Goal: Task Accomplishment & Management: Manage account settings

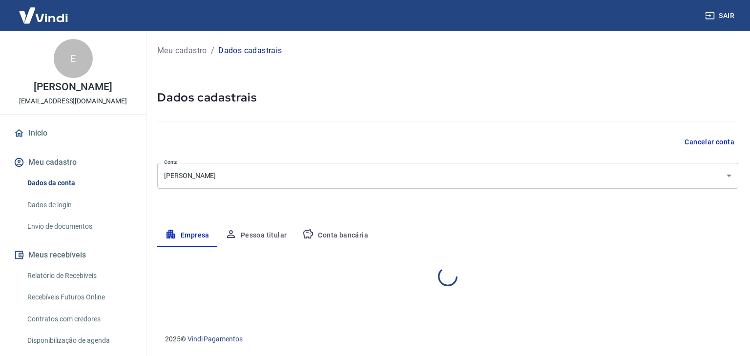
select select "SP"
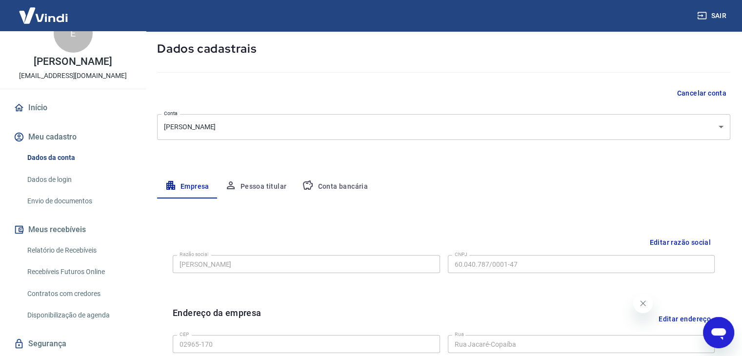
scroll to position [25, 0]
click at [62, 158] on link "Dados da conta" at bounding box center [78, 158] width 111 height 20
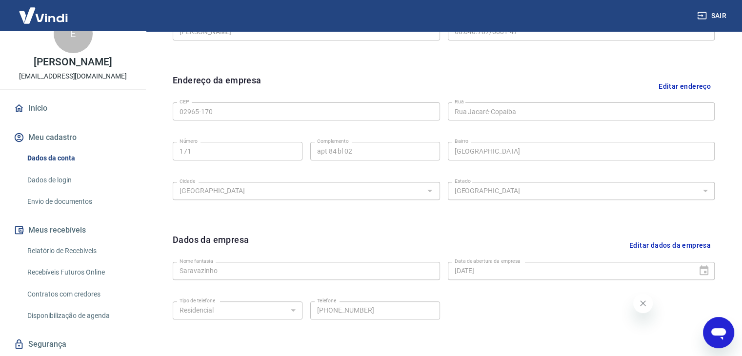
scroll to position [293, 0]
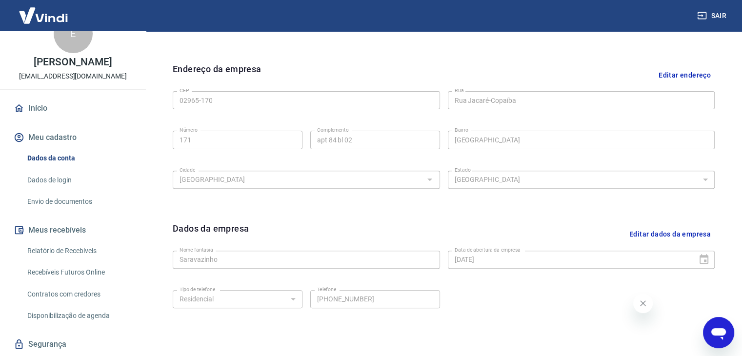
click at [57, 109] on link "Início" at bounding box center [73, 108] width 122 height 21
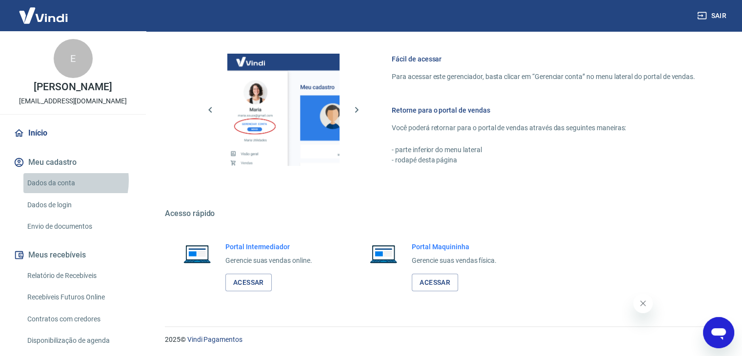
click at [60, 180] on link "Dados da conta" at bounding box center [78, 183] width 111 height 20
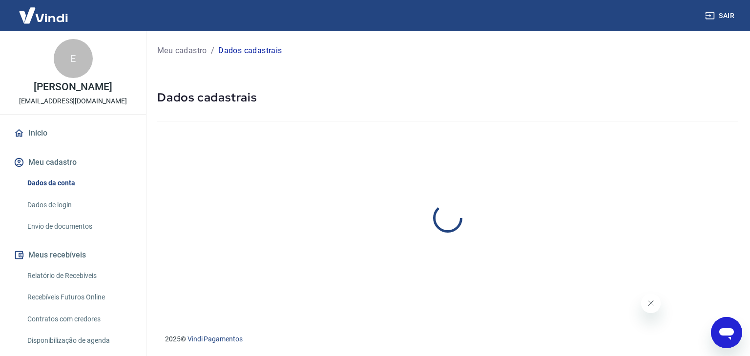
select select "SP"
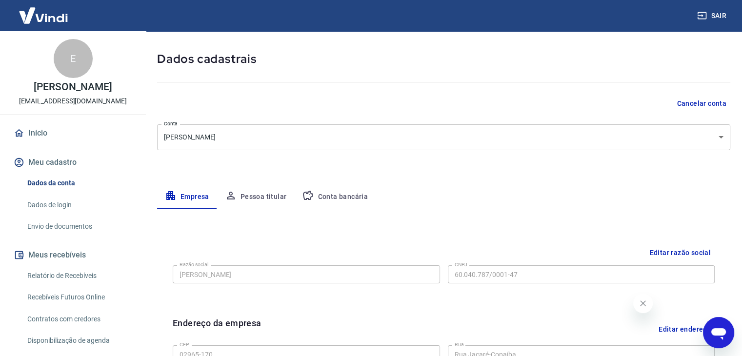
scroll to position [49, 0]
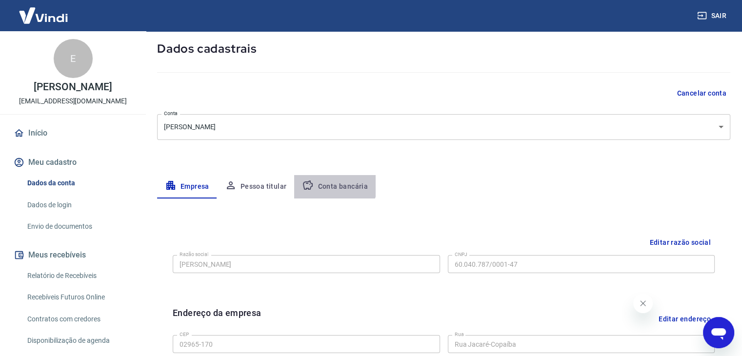
click at [326, 182] on button "Conta bancária" at bounding box center [334, 186] width 81 height 23
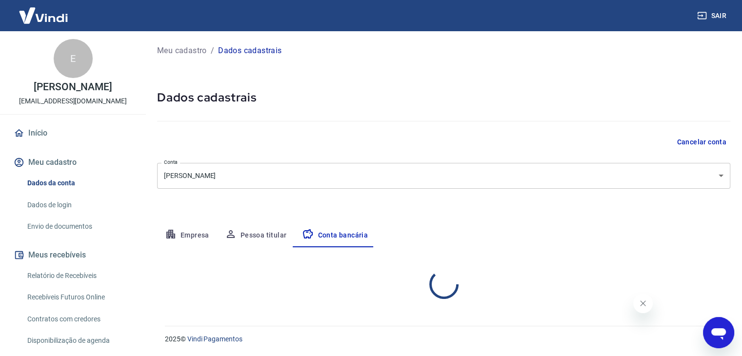
select select "1"
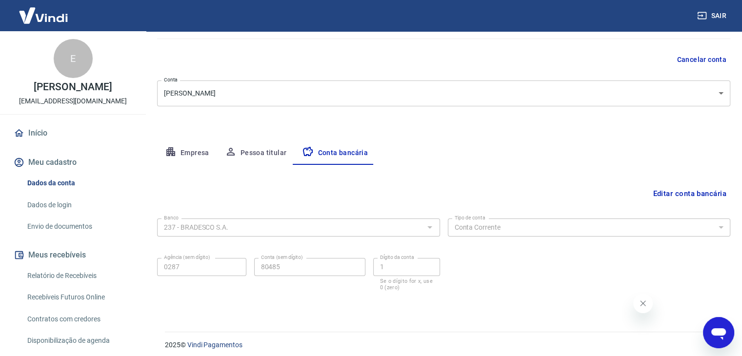
scroll to position [88, 0]
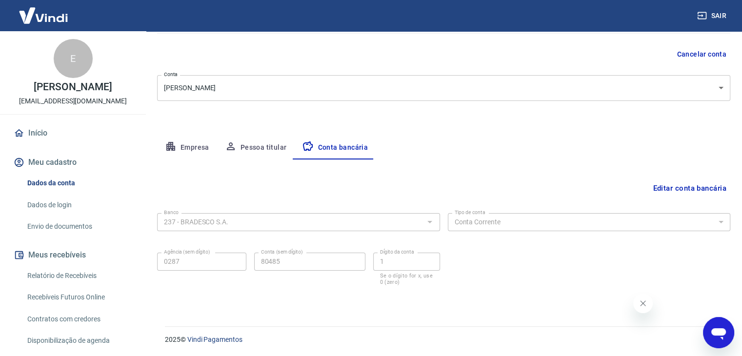
click at [640, 302] on icon "Fechar mensagem da empresa" at bounding box center [643, 304] width 8 height 8
click at [54, 162] on button "Meu cadastro" at bounding box center [73, 162] width 122 height 21
click at [35, 133] on link "Início" at bounding box center [73, 132] width 122 height 21
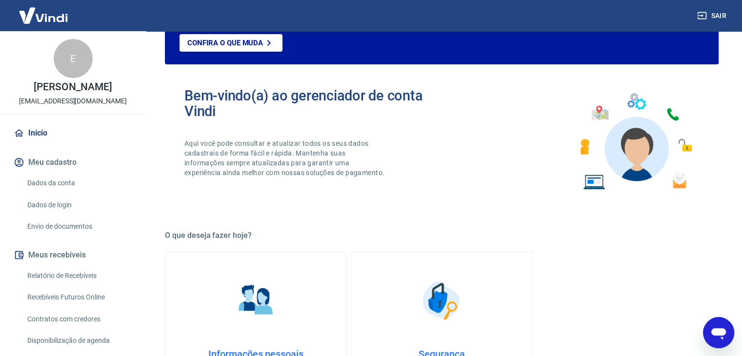
scroll to position [515, 0]
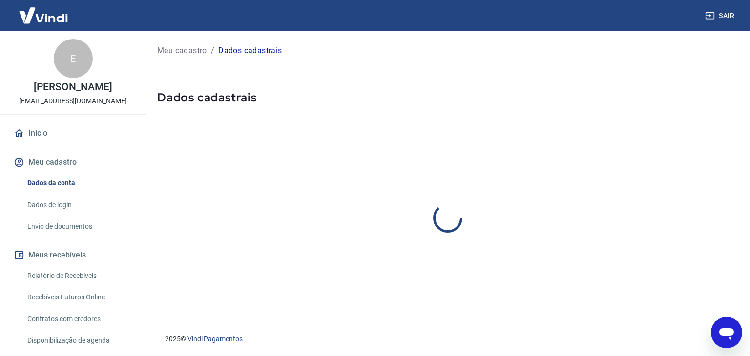
select select "SP"
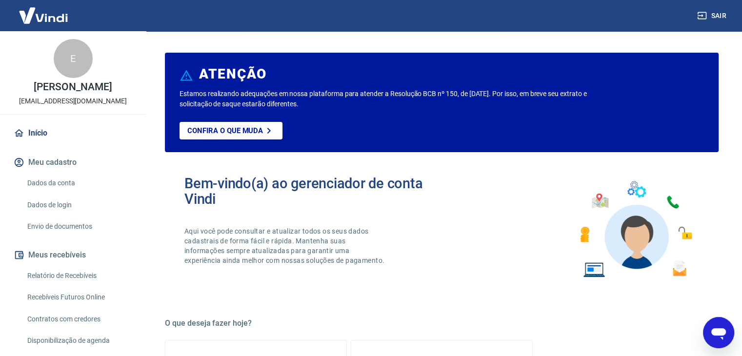
scroll to position [515, 0]
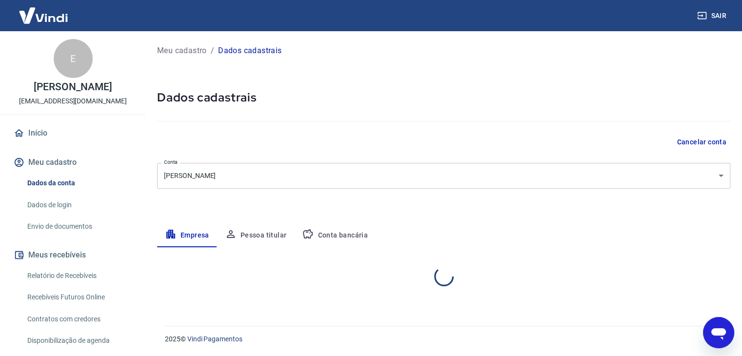
select select "SP"
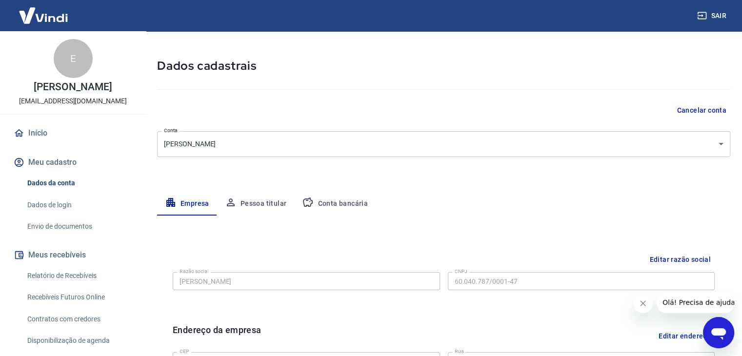
scroll to position [49, 0]
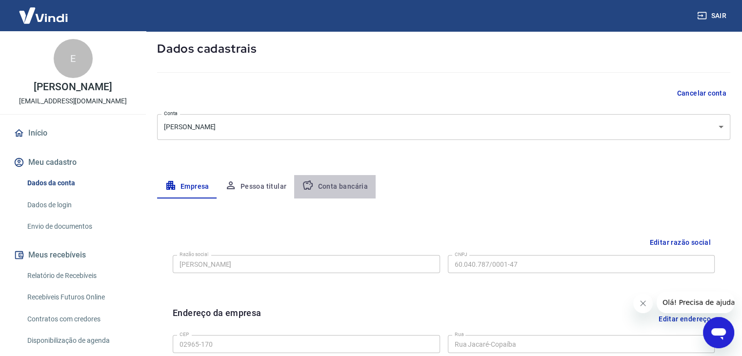
click at [333, 185] on button "Conta bancária" at bounding box center [334, 186] width 81 height 23
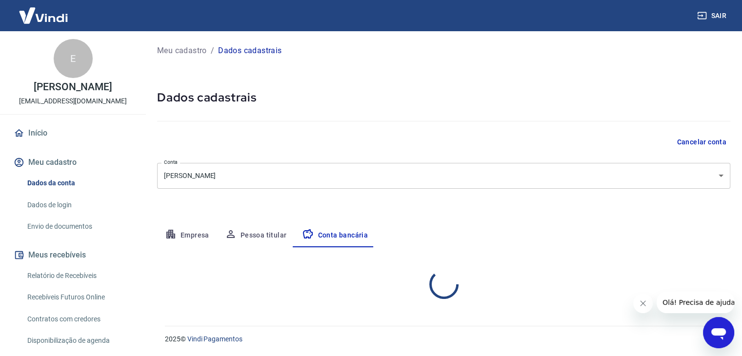
select select "1"
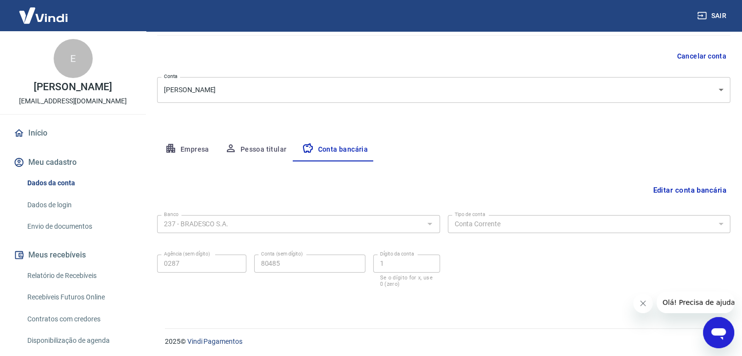
scroll to position [88, 0]
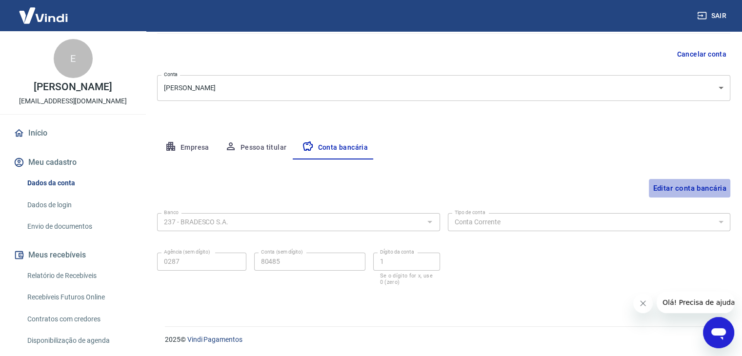
click at [668, 189] on button "Editar conta bancária" at bounding box center [689, 188] width 81 height 19
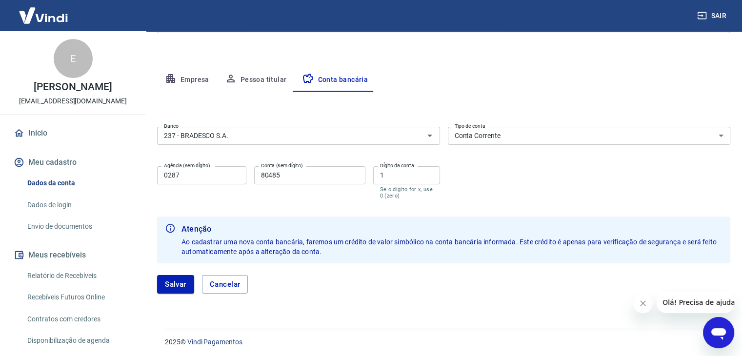
scroll to position [158, 0]
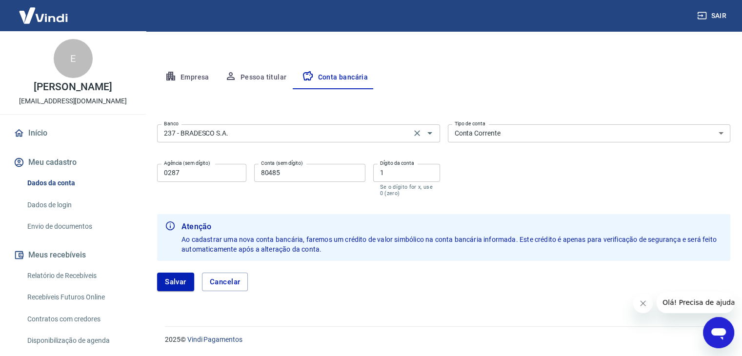
click at [244, 135] on input "237 - BRADESCO S.A." at bounding box center [284, 133] width 248 height 12
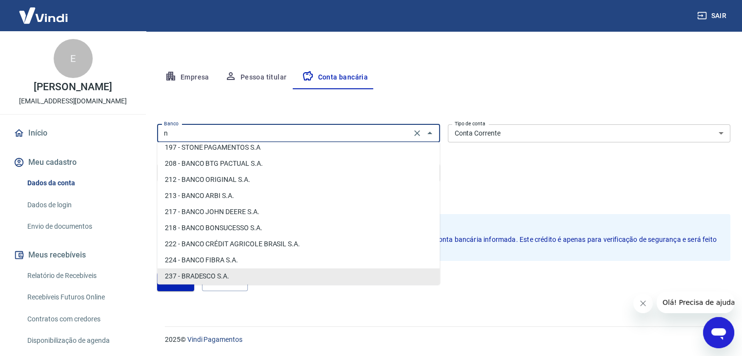
scroll to position [0, 0]
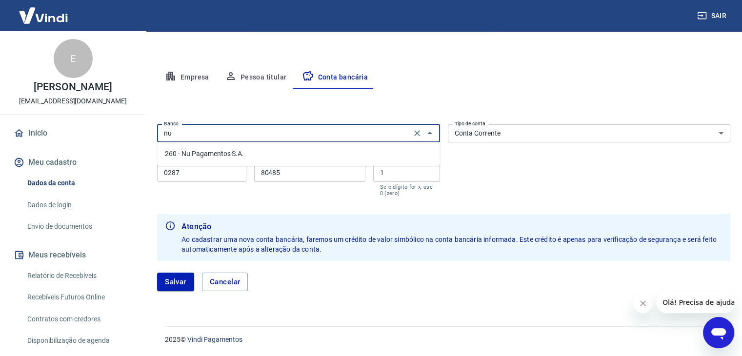
click at [226, 154] on li "260 - Nu Pagamentos S.A." at bounding box center [298, 154] width 283 height 16
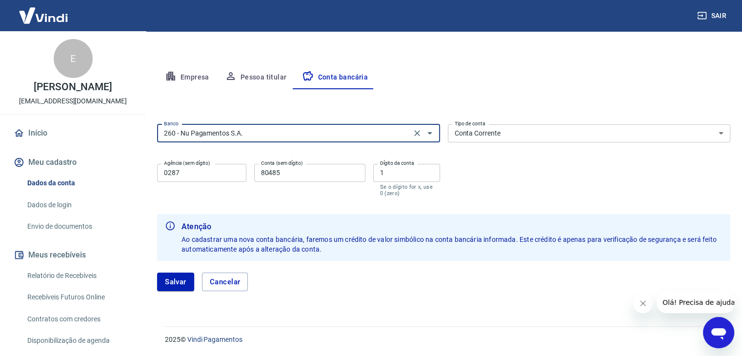
type input "260 - Nu Pagamentos S.A."
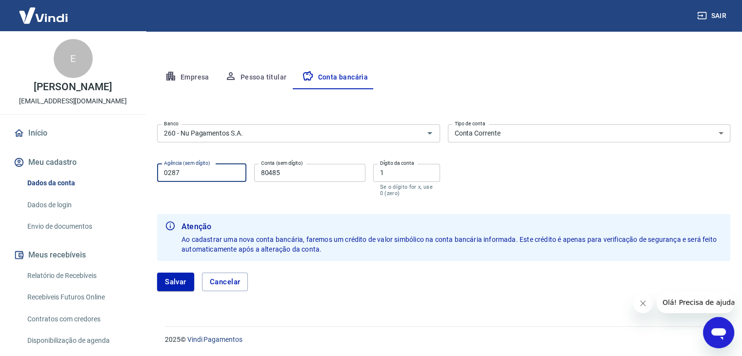
drag, startPoint x: 193, startPoint y: 174, endPoint x: 141, endPoint y: 170, distance: 52.8
click at [141, 170] on div "Sair E ERICKA PEREIRA DA SILVA erickinha.p.s@gmail.com Início Meu cadastro Dado…" at bounding box center [371, 20] width 742 height 356
type input "0001"
drag, startPoint x: 302, startPoint y: 173, endPoint x: 239, endPoint y: 172, distance: 62.5
click at [239, 172] on div "Agência (sem dígito) 0001 Agência (sem dígito) Conta (sem dígito) 80485 Conta (…" at bounding box center [298, 179] width 283 height 39
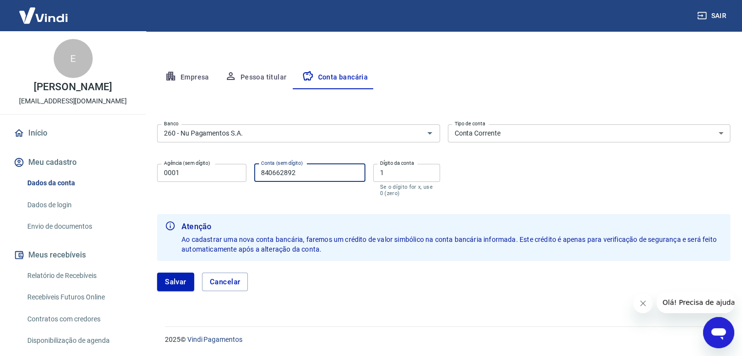
type input "840662892"
drag, startPoint x: 378, startPoint y: 171, endPoint x: 372, endPoint y: 169, distance: 6.0
click at [372, 169] on div "Agência (sem dígito) 0001 Agência (sem dígito) Conta (sem dígito) 840662892 Con…" at bounding box center [298, 179] width 283 height 39
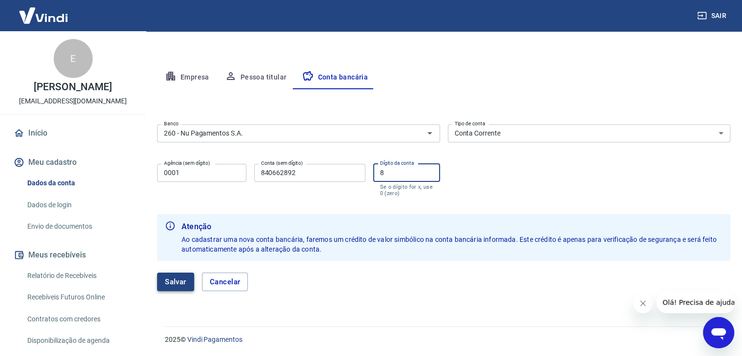
type input "8"
click at [178, 282] on button "Salvar" at bounding box center [175, 282] width 37 height 19
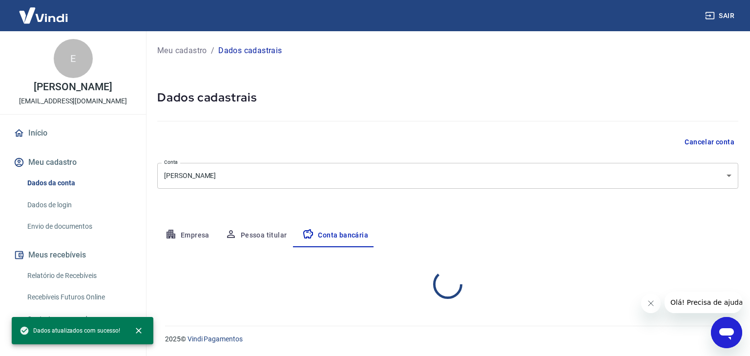
select select "1"
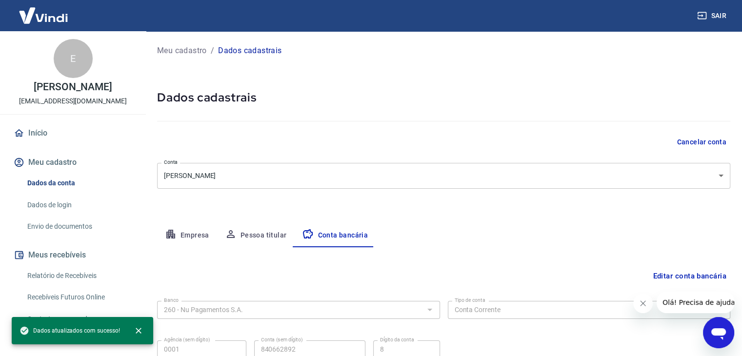
click at [63, 165] on button "Meu cadastro" at bounding box center [73, 162] width 122 height 21
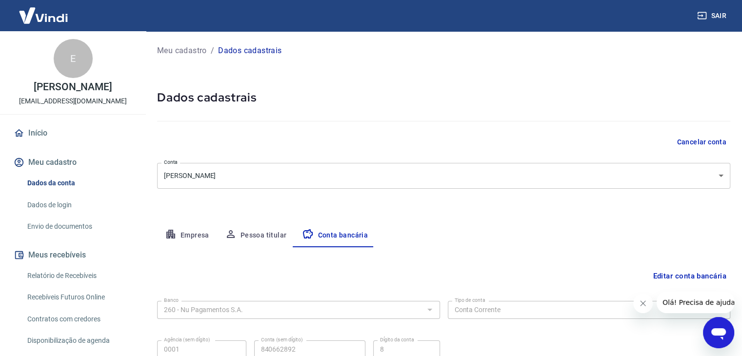
click at [51, 180] on link "Dados da conta" at bounding box center [78, 183] width 111 height 20
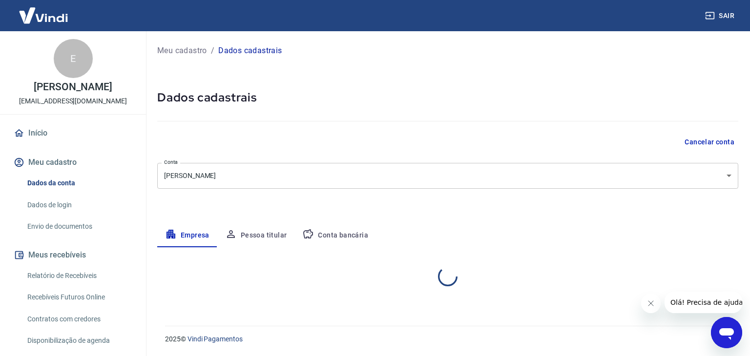
select select "SP"
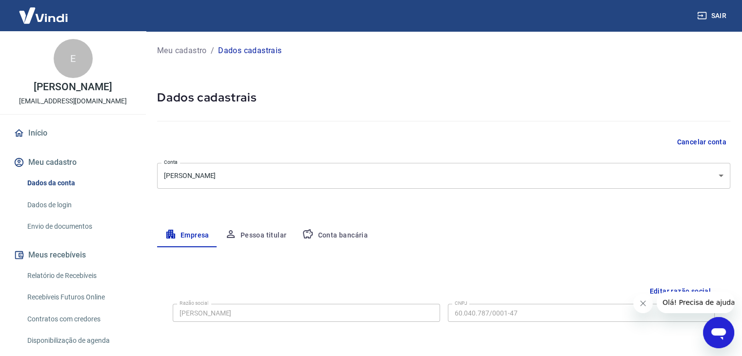
click at [40, 137] on link "Início" at bounding box center [73, 132] width 122 height 21
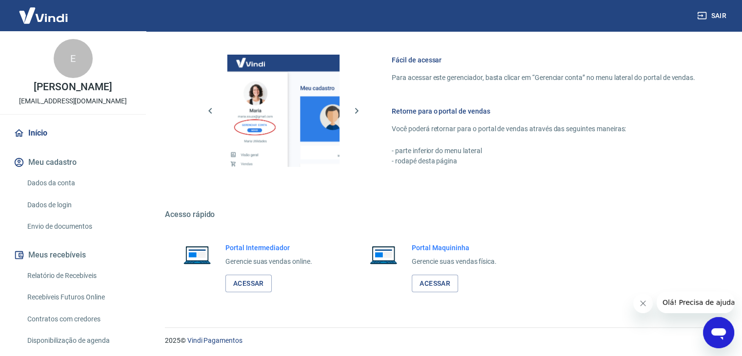
scroll to position [591, 0]
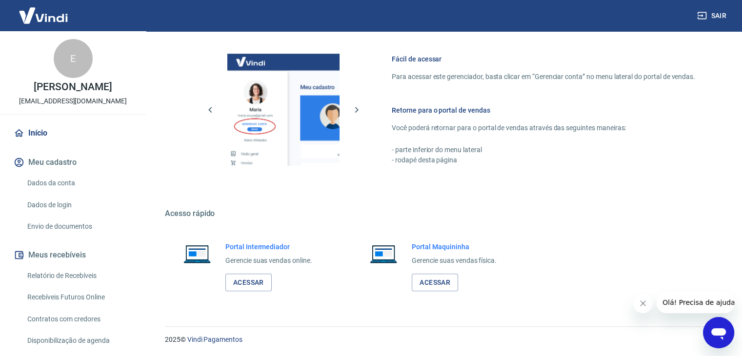
click at [43, 131] on link "Início" at bounding box center [73, 132] width 122 height 21
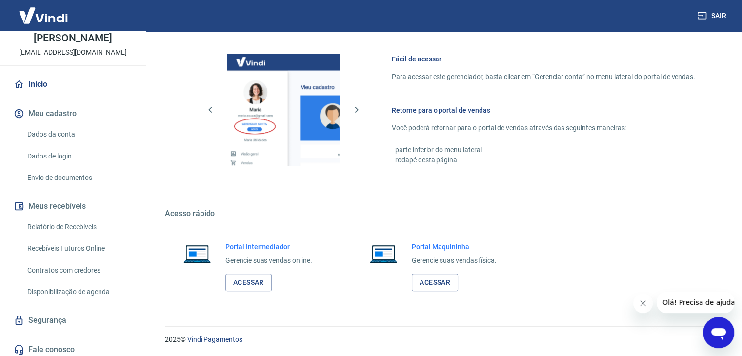
click at [62, 142] on link "Dados da conta" at bounding box center [78, 134] width 111 height 20
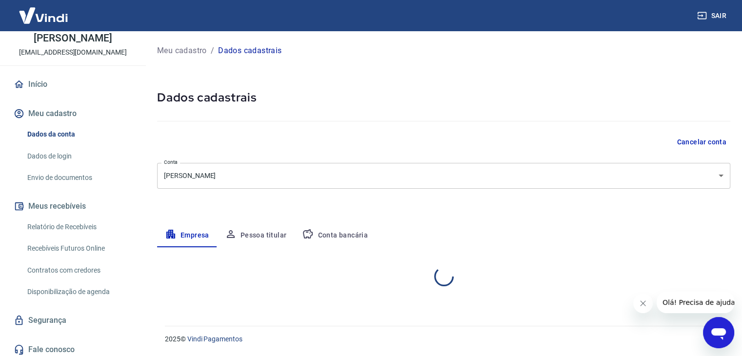
select select "SP"
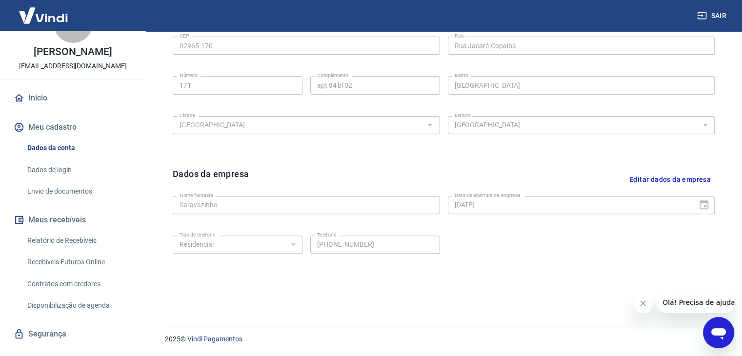
scroll to position [25, 0]
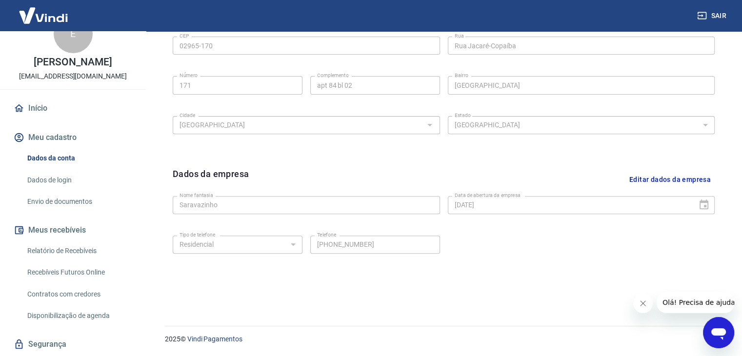
click at [55, 138] on button "Meu cadastro" at bounding box center [73, 137] width 122 height 21
click at [65, 176] on link "Dados de login" at bounding box center [78, 180] width 111 height 20
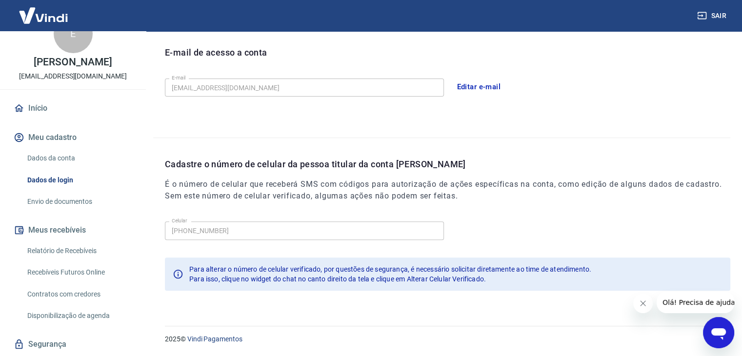
scroll to position [268, 0]
click at [61, 203] on link "Envio de documentos" at bounding box center [78, 202] width 111 height 20
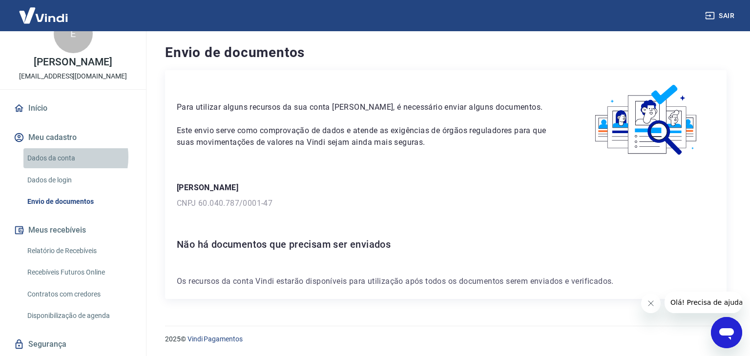
click at [58, 157] on link "Dados da conta" at bounding box center [78, 158] width 111 height 20
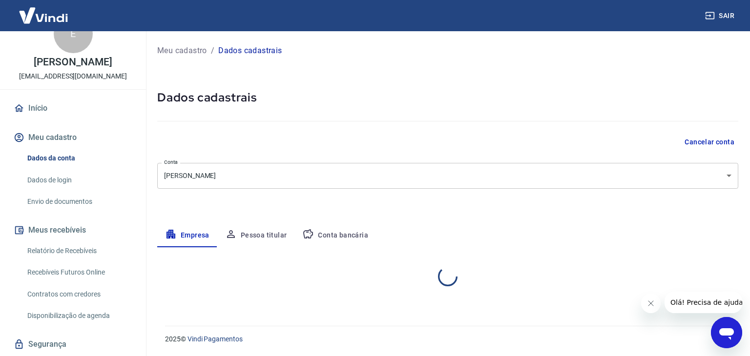
select select "SP"
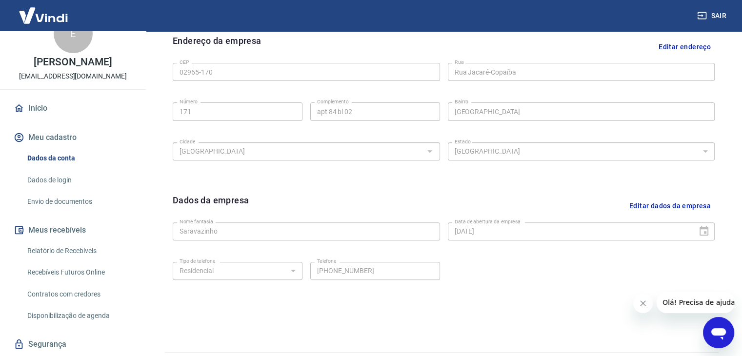
scroll to position [347, 0]
